Goal: Check status: Check status

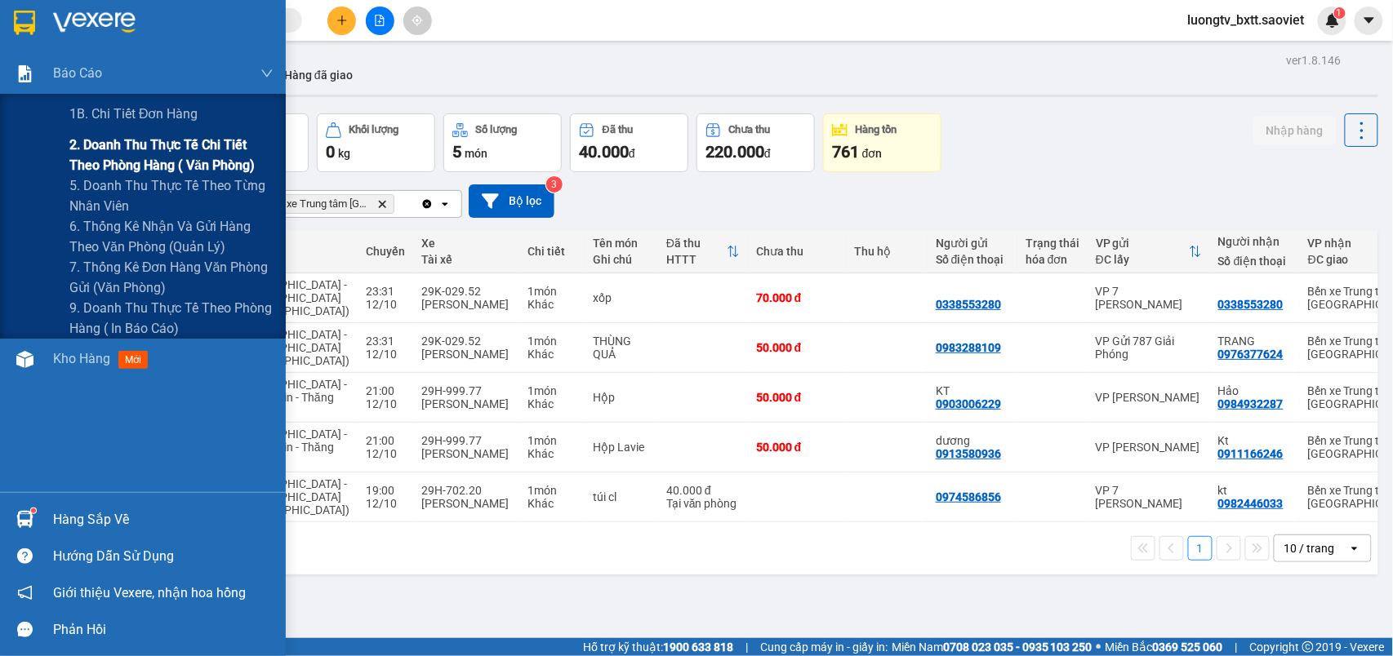
click at [144, 149] on span "2. Doanh thu thực tế chi tiết theo phòng hàng ( văn phòng)" at bounding box center [171, 155] width 204 height 41
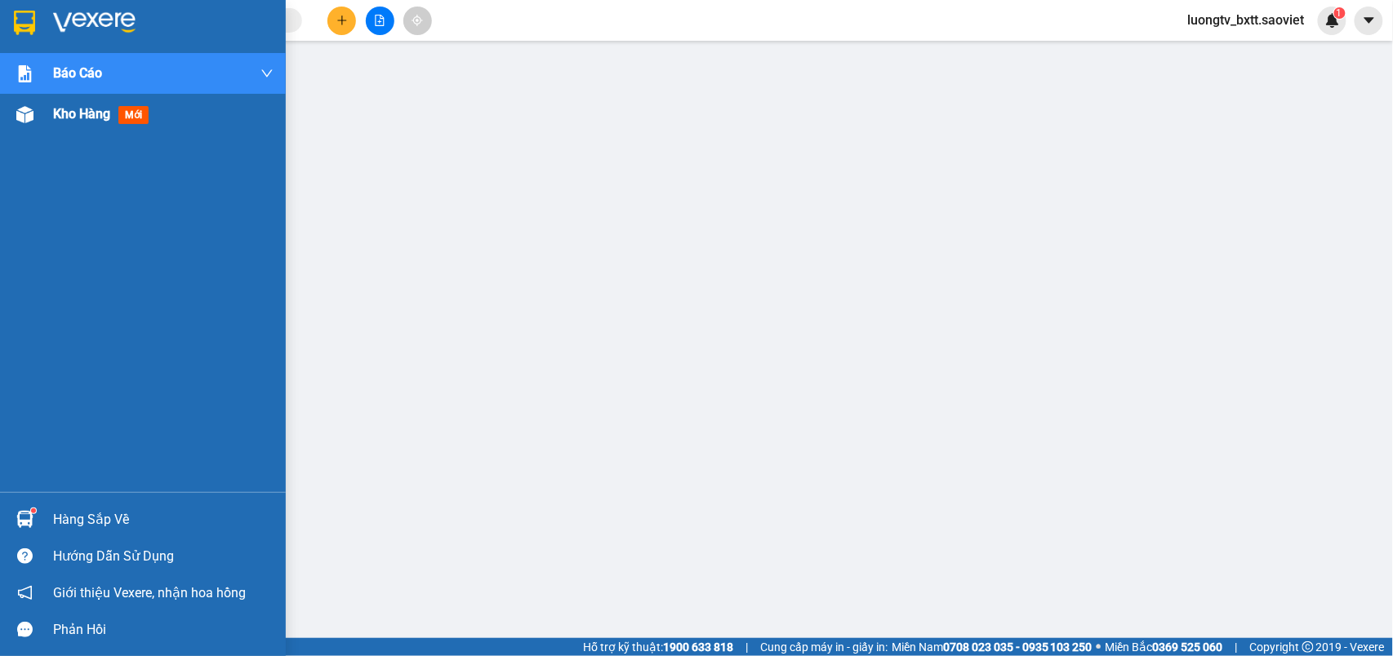
click at [79, 112] on span "Kho hàng" at bounding box center [81, 114] width 57 height 16
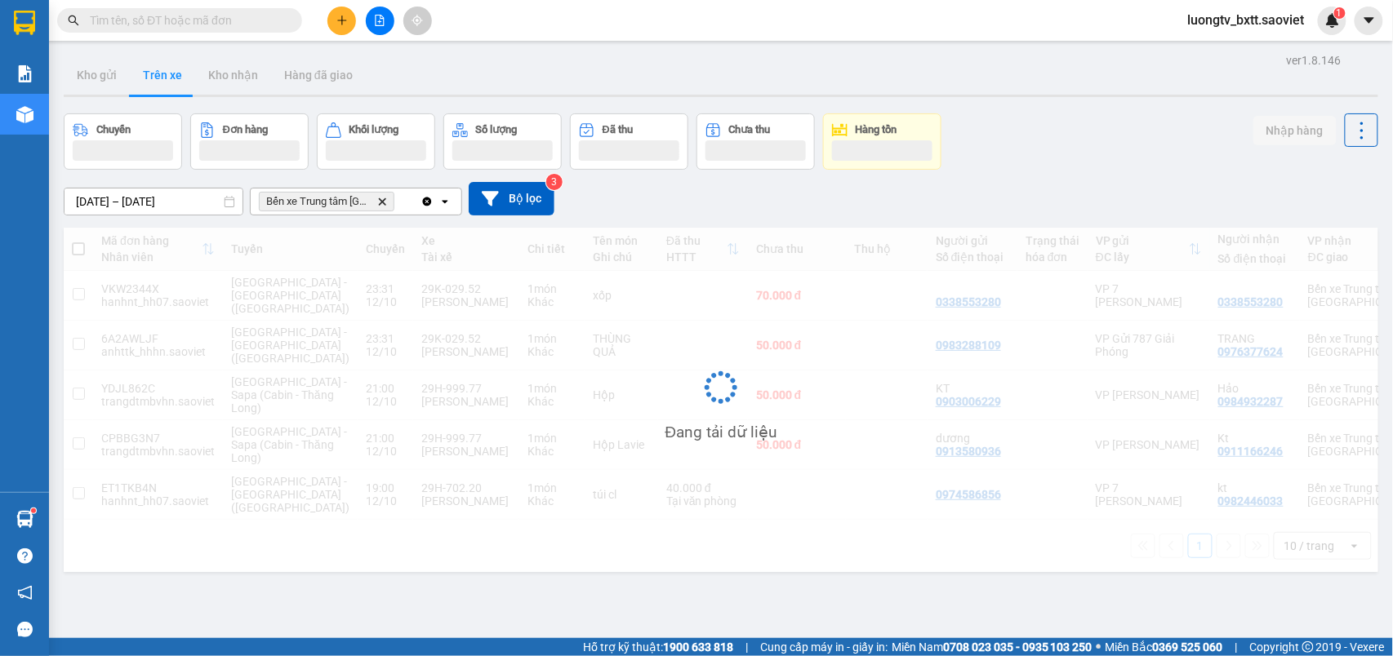
click at [1083, 122] on div "Chuyến Đơn hàng Khối lượng Số lượng Đã thu Chưa thu Hàng tồn Nhập hàng" at bounding box center [721, 141] width 1315 height 56
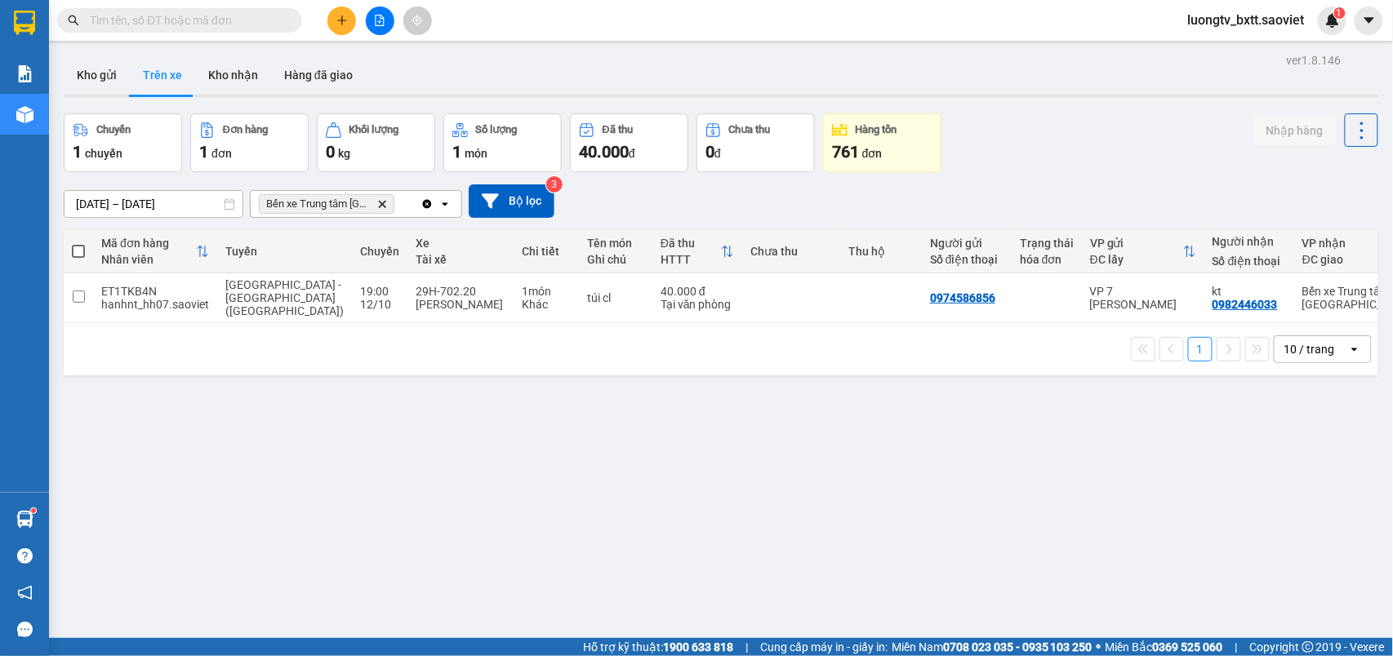
click at [1083, 129] on div "Chuyến 1 chuyến Đơn hàng 1 đơn Khối lượng 0 kg Số lượng 1 món Đã thu 40.000 đ C…" at bounding box center [721, 142] width 1315 height 59
click at [225, 20] on input "text" at bounding box center [186, 20] width 193 height 18
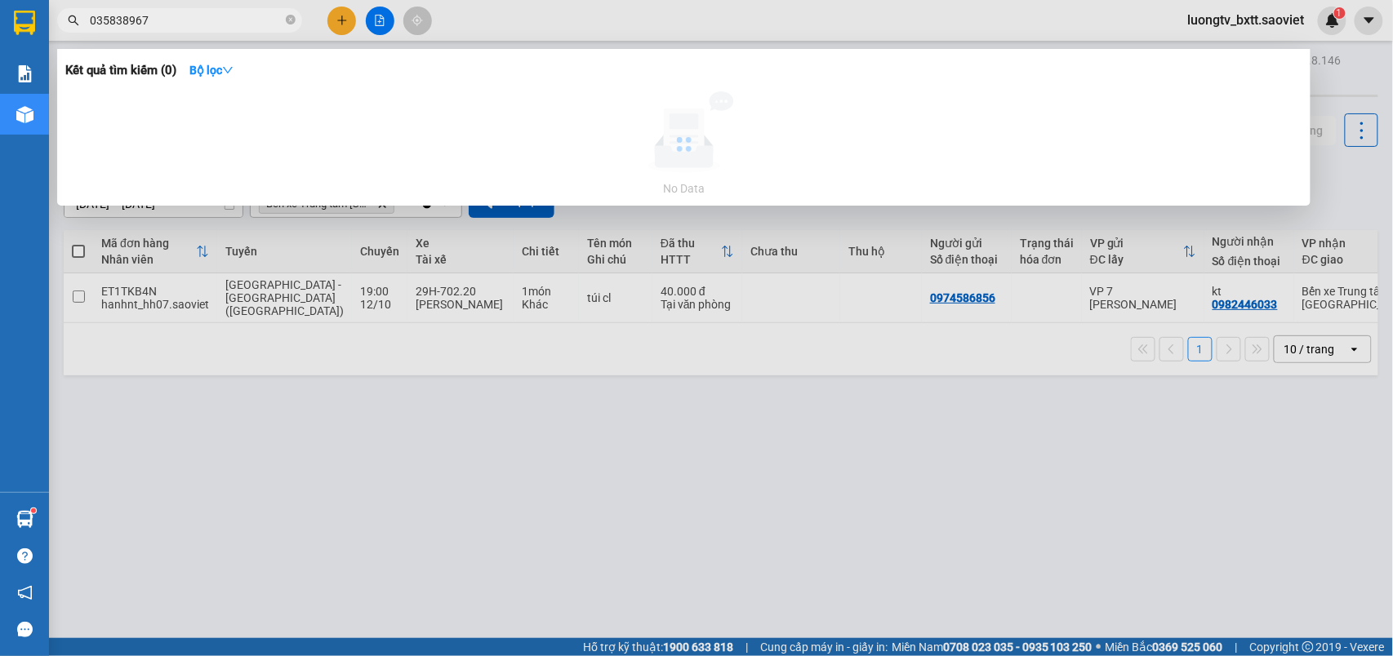
type input "0358389679"
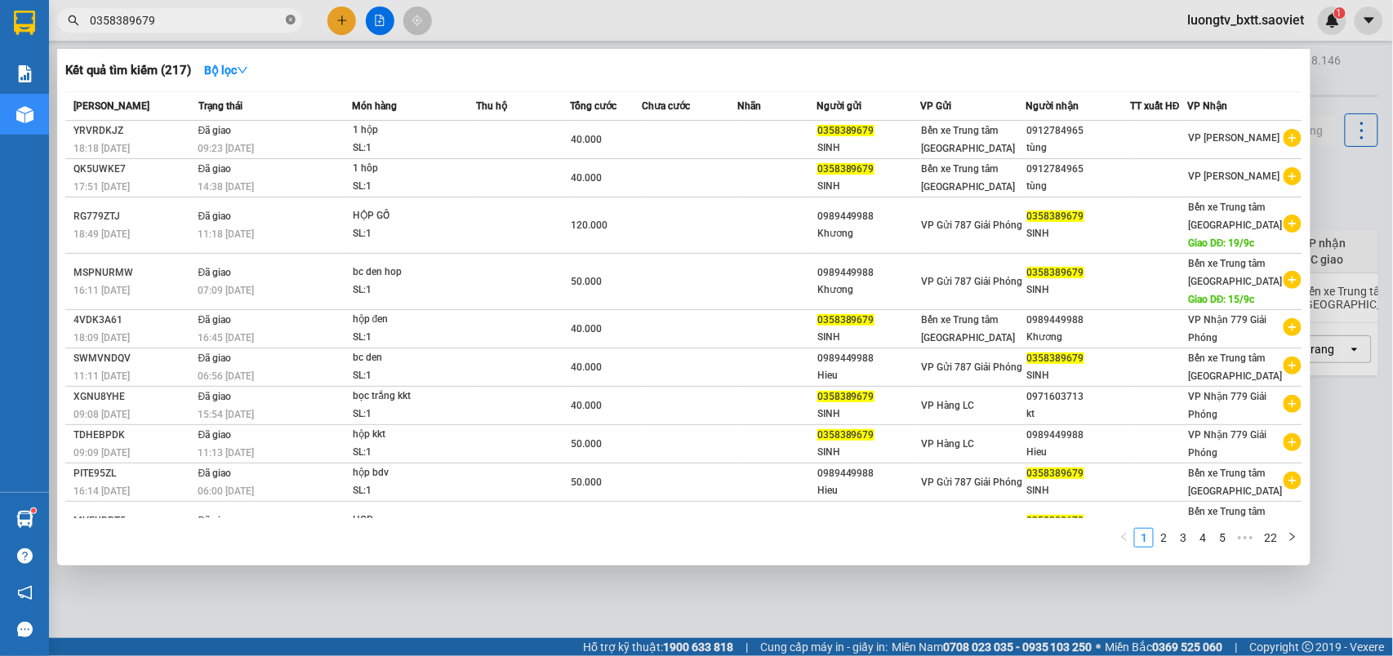
click at [291, 24] on icon "close-circle" at bounding box center [291, 20] width 10 height 10
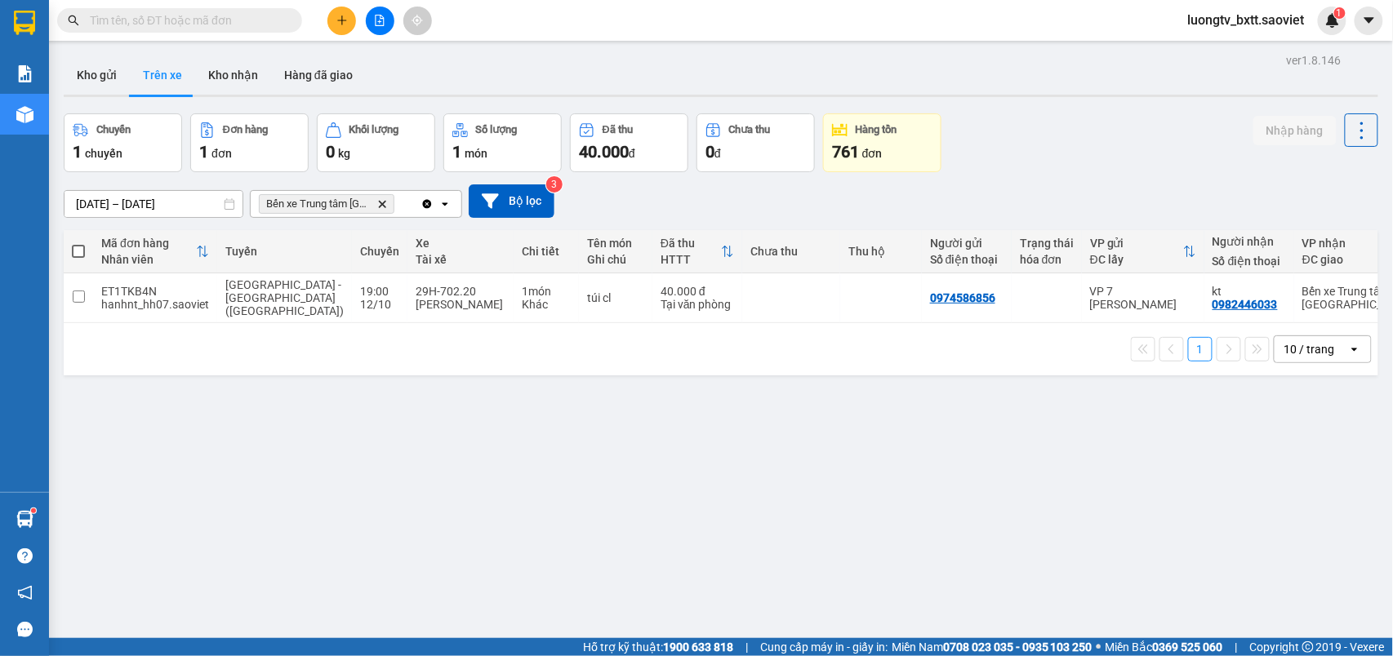
click at [237, 23] on input "text" at bounding box center [186, 20] width 193 height 18
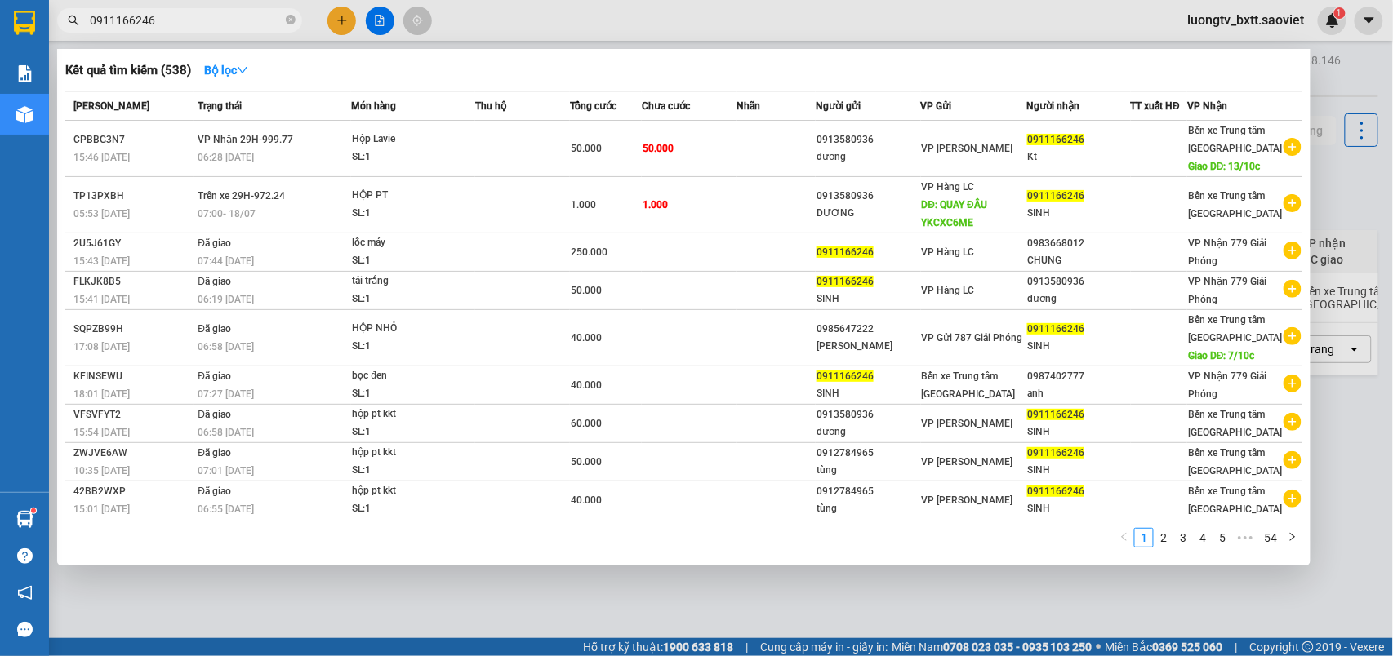
type input "0911166246"
